Goal: Task Accomplishment & Management: Manage account settings

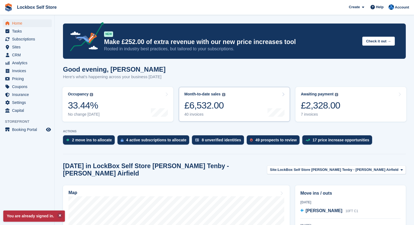
scroll to position [56, 0]
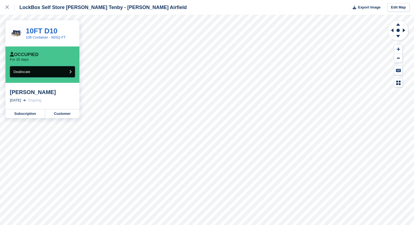
click at [64, 73] on button "Deallocate" at bounding box center [42, 71] width 65 height 11
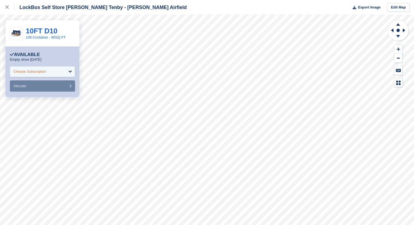
click at [61, 74] on div "Choose Subscription" at bounding box center [42, 71] width 65 height 11
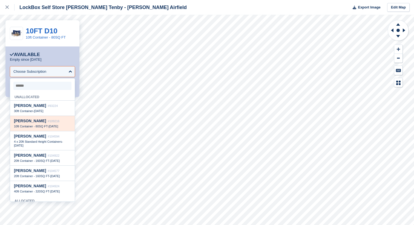
click at [57, 131] on div "Karin Preene #109216 10ft Container - 80SQ FT - 25 Sep" at bounding box center [42, 123] width 65 height 15
select select "******"
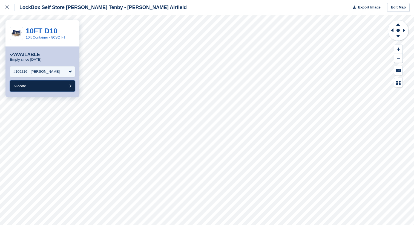
click at [59, 89] on button "Allocate" at bounding box center [42, 86] width 65 height 11
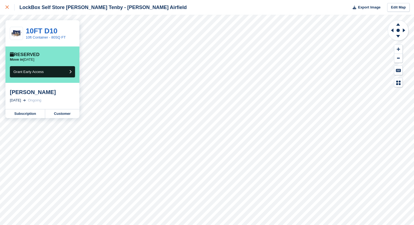
click at [8, 6] on icon at bounding box center [6, 6] width 3 height 3
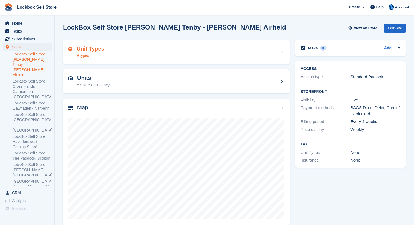
click at [211, 57] on div "Unit Types 9 types" at bounding box center [176, 52] width 216 height 13
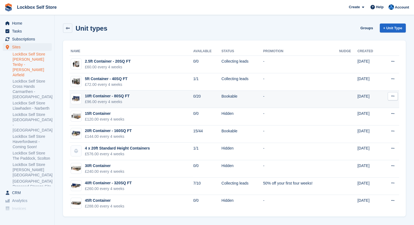
click at [375, 98] on td "[DATE]" at bounding box center [370, 100] width 24 height 18
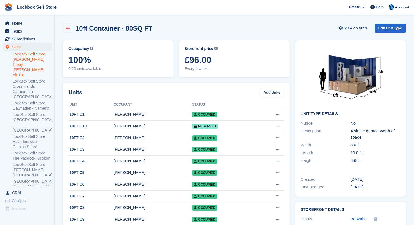
click at [69, 31] on link at bounding box center [67, 28] width 9 height 9
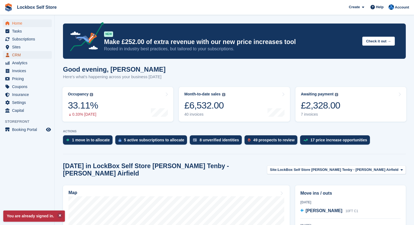
click at [32, 53] on span "CRM" at bounding box center [28, 55] width 33 height 8
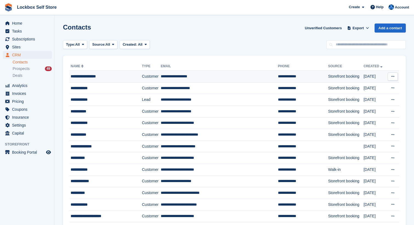
click at [122, 81] on td "**********" at bounding box center [106, 77] width 72 height 12
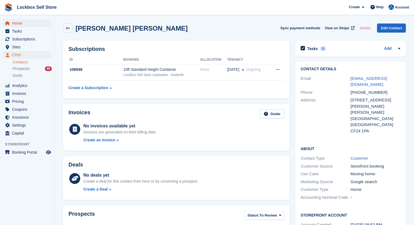
click at [31, 22] on span "Home" at bounding box center [28, 23] width 33 height 8
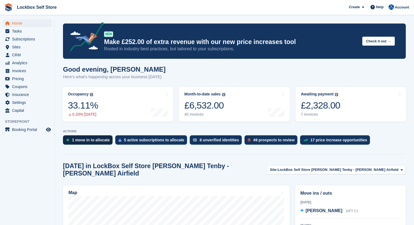
click at [87, 143] on div "1 move in to allocate" at bounding box center [88, 140] width 50 height 9
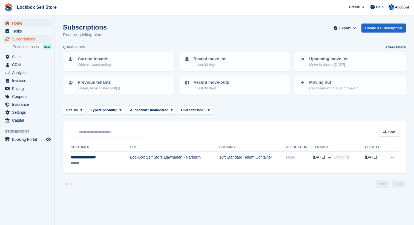
click at [34, 22] on span "Home" at bounding box center [28, 23] width 33 height 8
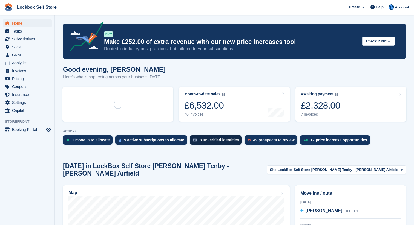
click at [225, 143] on div "8 unverified identities" at bounding box center [216, 140] width 52 height 9
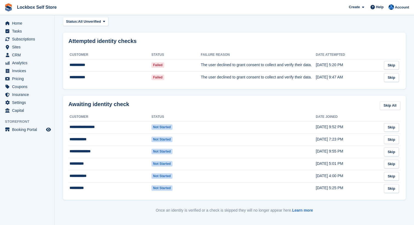
scroll to position [39, 0]
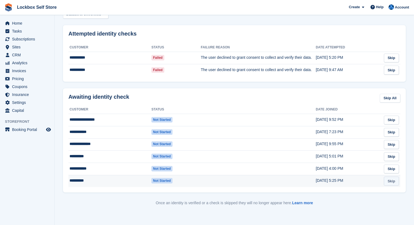
click at [395, 181] on link "Skip" at bounding box center [391, 181] width 15 height 9
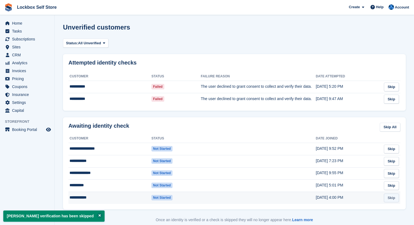
click at [394, 203] on link "Skip" at bounding box center [391, 198] width 15 height 9
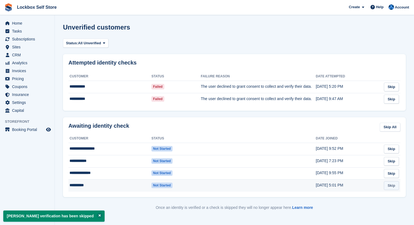
click at [392, 191] on link "Skip" at bounding box center [391, 186] width 15 height 9
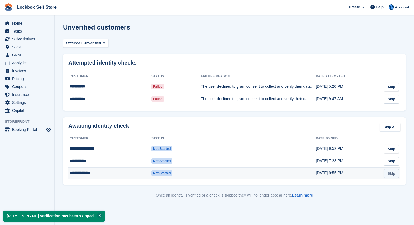
click at [391, 178] on link "Skip" at bounding box center [391, 173] width 15 height 9
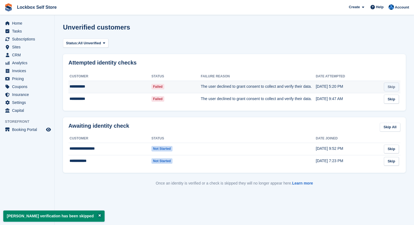
click at [388, 89] on link "Skip" at bounding box center [391, 87] width 15 height 9
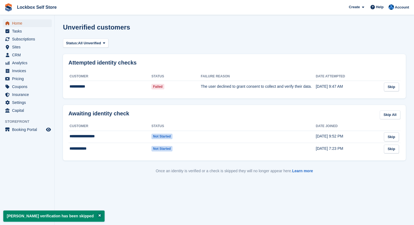
click at [22, 27] on span "Home" at bounding box center [28, 23] width 33 height 8
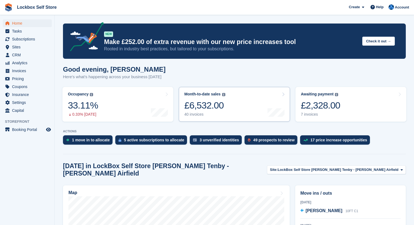
click at [198, 108] on div "£6,532.00" at bounding box center [204, 105] width 41 height 11
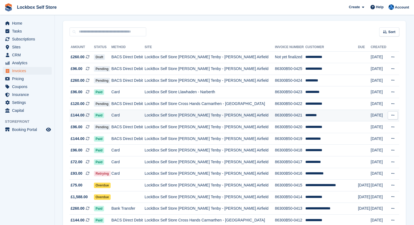
scroll to position [64, 0]
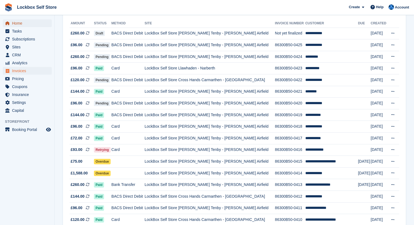
click at [44, 21] on span "Home" at bounding box center [28, 23] width 33 height 8
